Goal: Find specific page/section: Find specific page/section

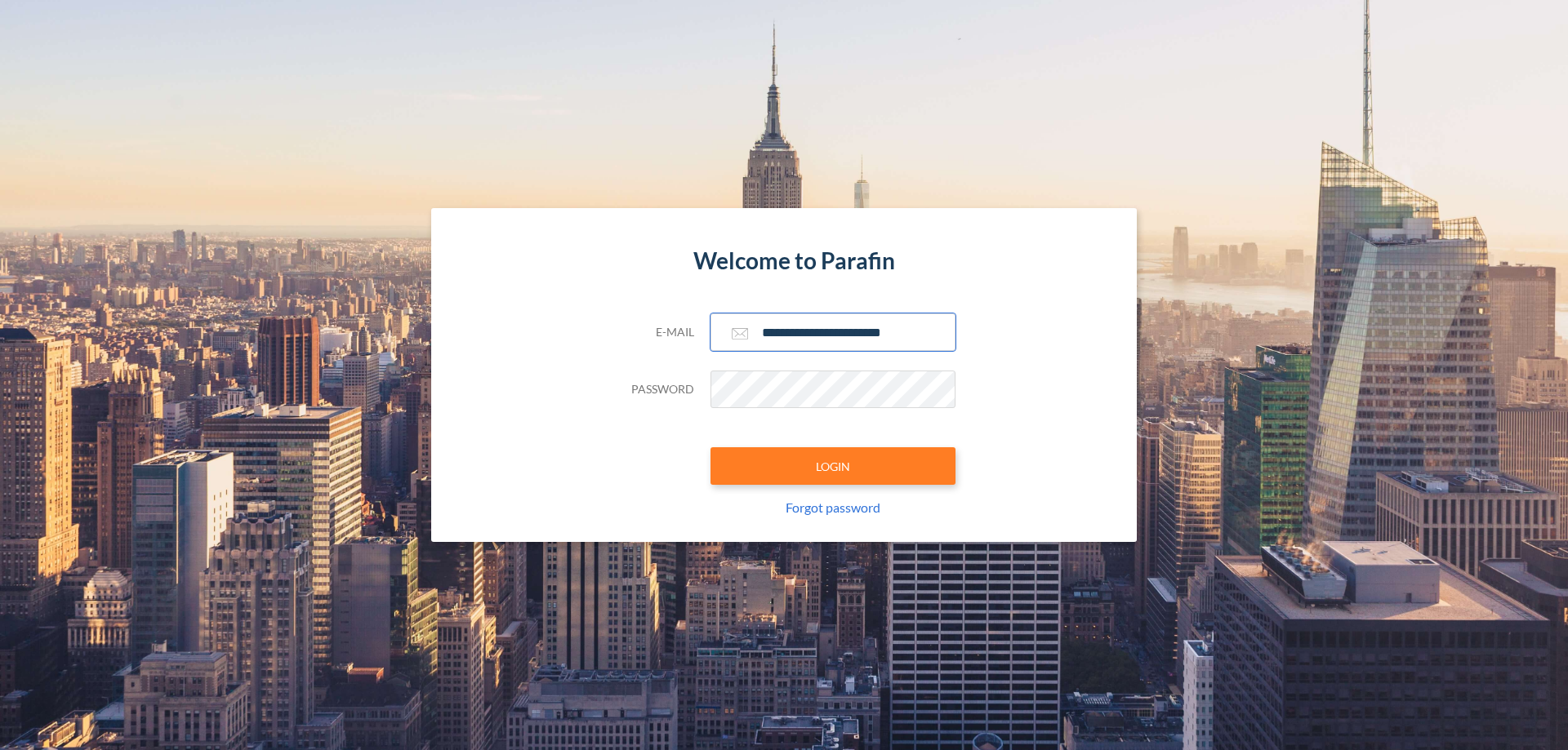
type input "**********"
click at [833, 466] on button "LOGIN" at bounding box center [833, 466] width 245 height 38
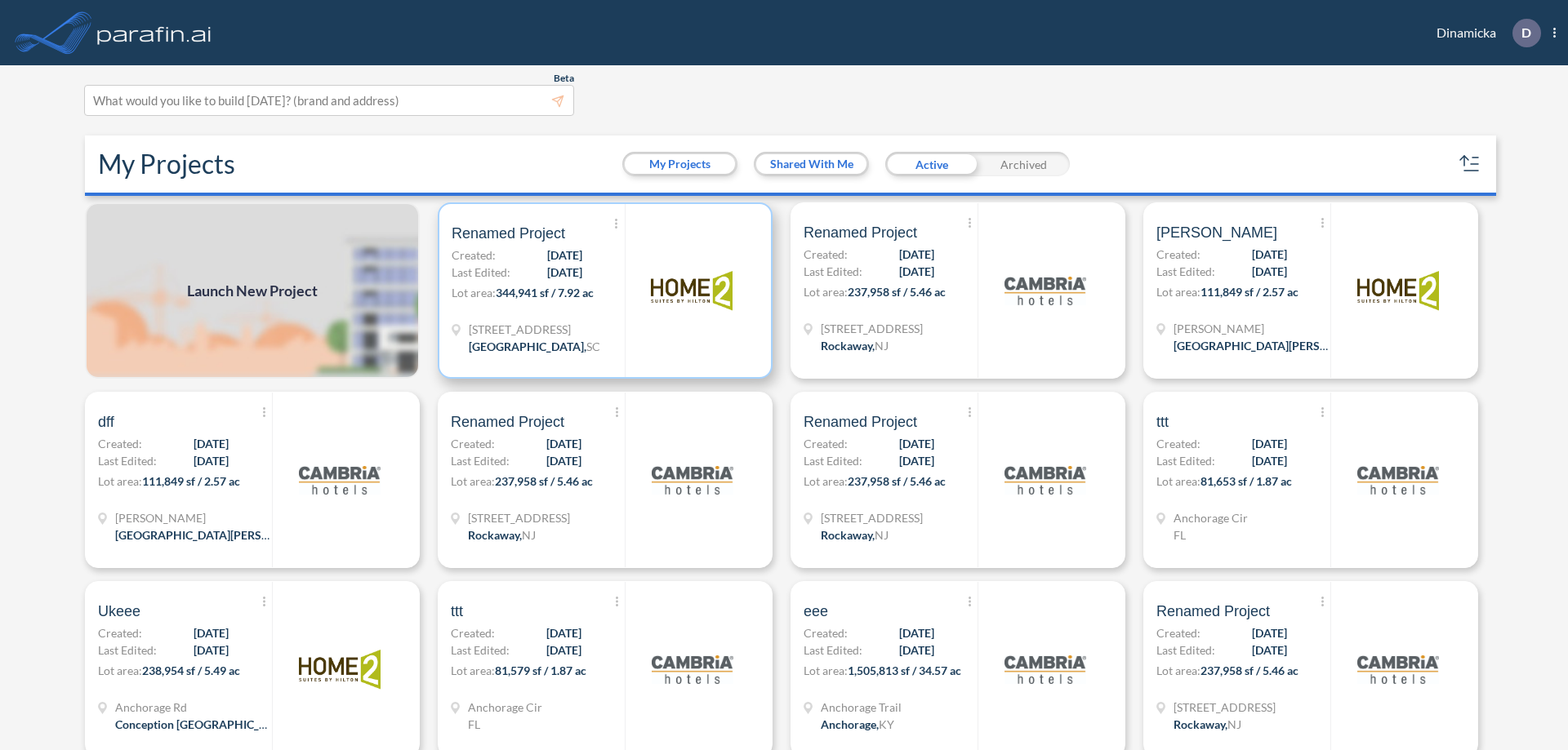
scroll to position [4, 0]
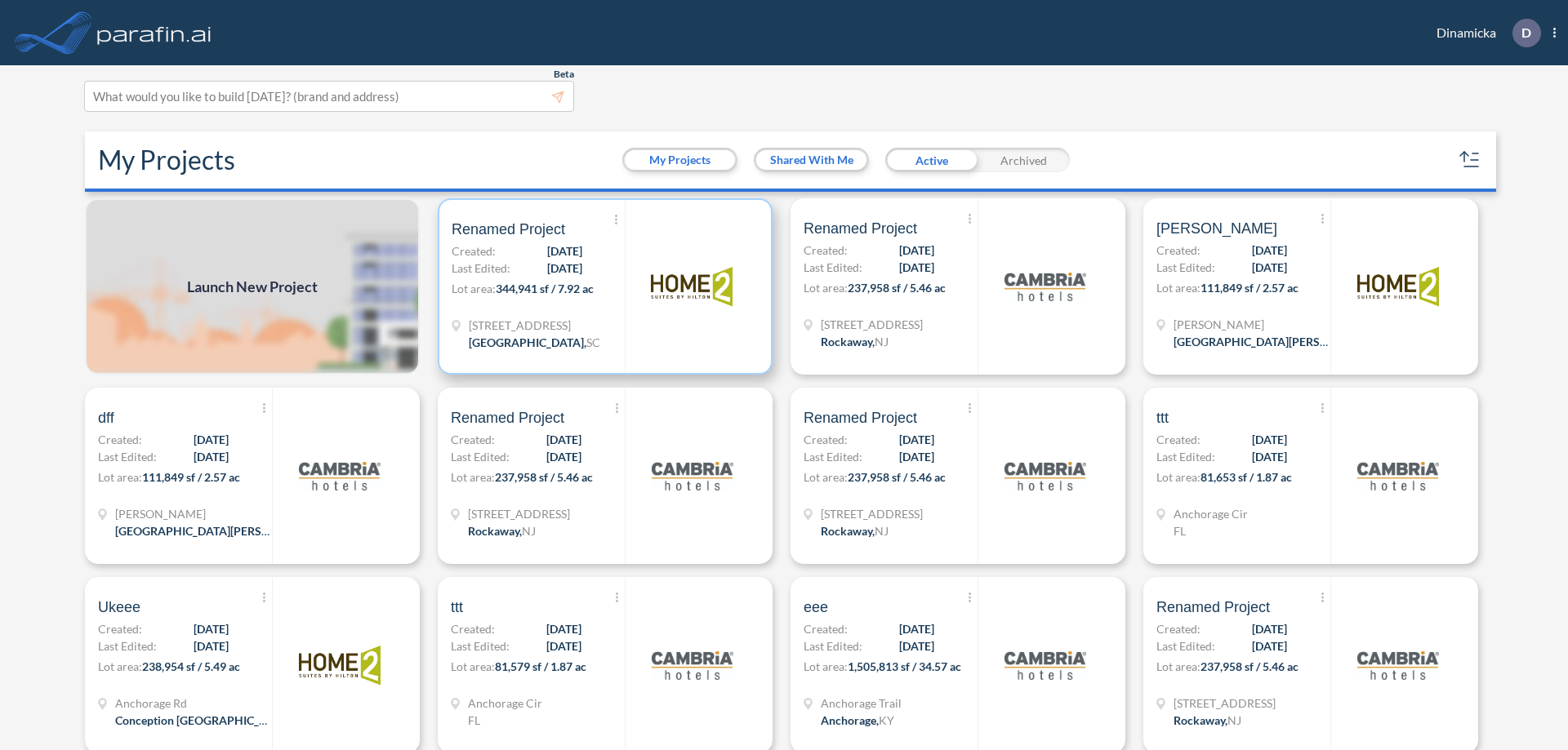
click at [602, 287] on p "Lot area: 344,941 sf / 7.92 ac" at bounding box center [538, 291] width 173 height 24
